Goal: Information Seeking & Learning: Learn about a topic

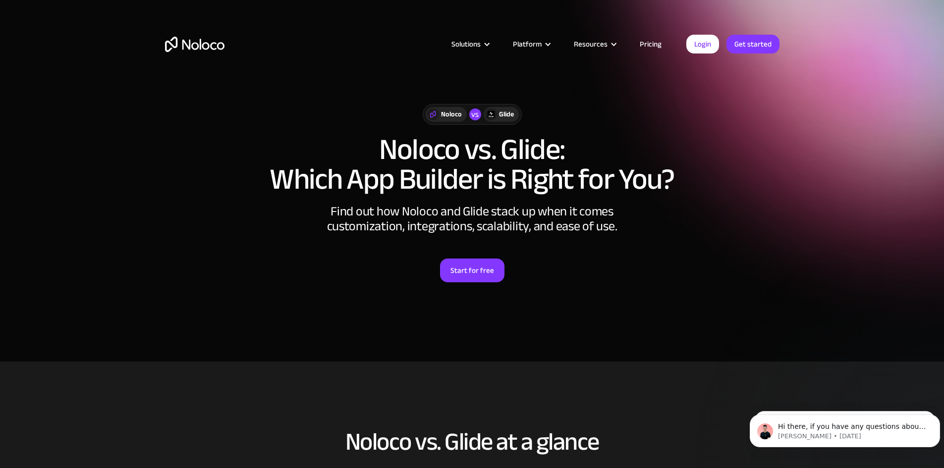
click at [193, 45] on img "home" at bounding box center [194, 44] width 59 height 15
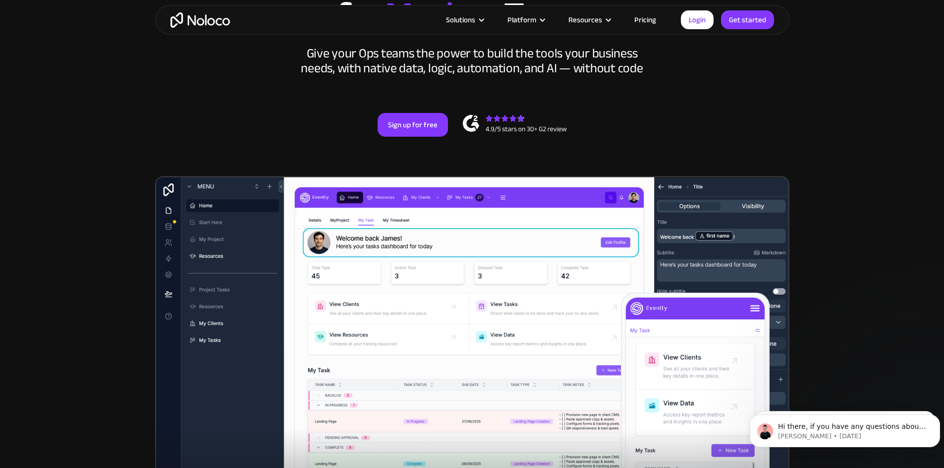
click at [642, 18] on link "Pricing" at bounding box center [645, 19] width 47 height 13
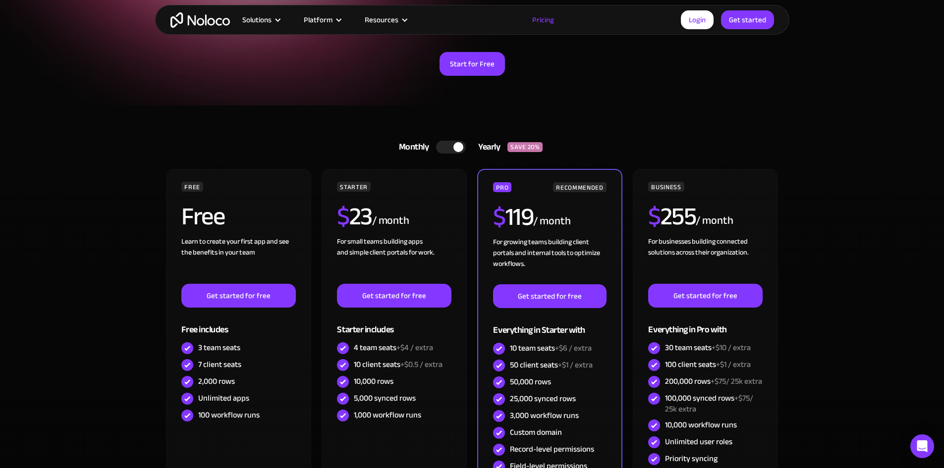
scroll to position [165, 0]
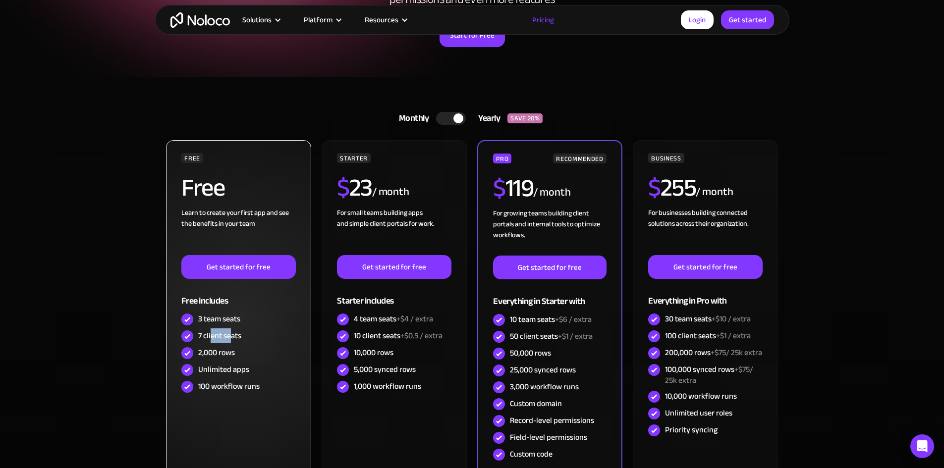
drag, startPoint x: 213, startPoint y: 342, endPoint x: 237, endPoint y: 339, distance: 24.5
click at [237, 339] on div "7 client seats" at bounding box center [219, 336] width 43 height 11
drag, startPoint x: 202, startPoint y: 320, endPoint x: 232, endPoint y: 320, distance: 30.2
click at [232, 320] on div "3 team seats" at bounding box center [219, 319] width 42 height 11
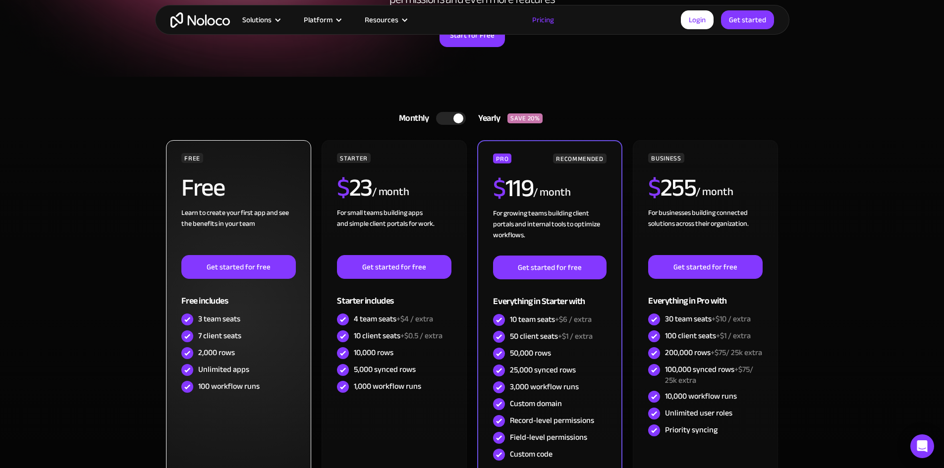
click at [218, 348] on div "2,000 rows" at bounding box center [216, 353] width 37 height 11
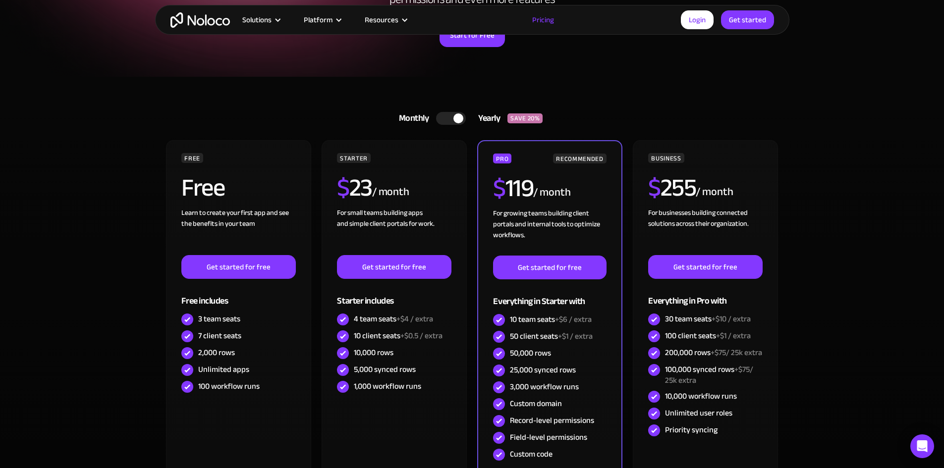
click at [85, 305] on section "Monthly Yearly SAVE 20% Monthly Yearly SAVE 20% FREE Free Learn to create your …" at bounding box center [472, 324] width 944 height 495
drag, startPoint x: 833, startPoint y: 154, endPoint x: 750, endPoint y: 39, distance: 141.9
click at [833, 154] on section "Monthly Yearly SAVE 20% Monthly Yearly SAVE 20% FREE Free Learn to create your …" at bounding box center [472, 324] width 944 height 495
